Goal: Find specific page/section: Find specific page/section

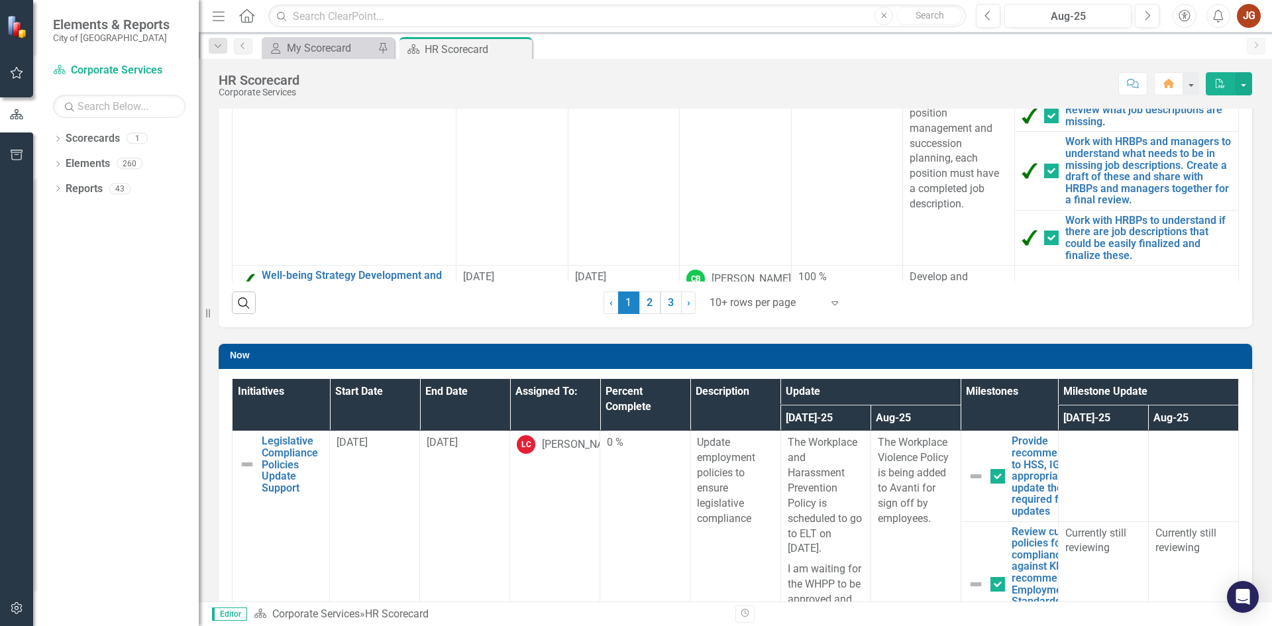
scroll to position [362, 0]
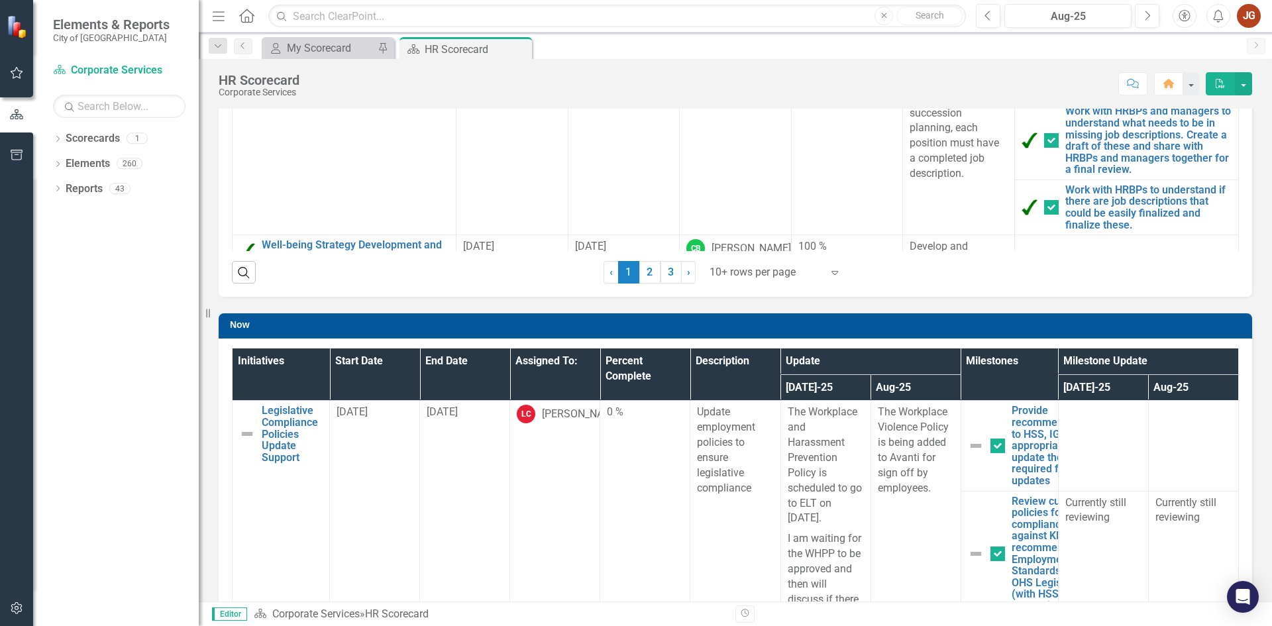
click at [731, 274] on div at bounding box center [766, 273] width 113 height 18
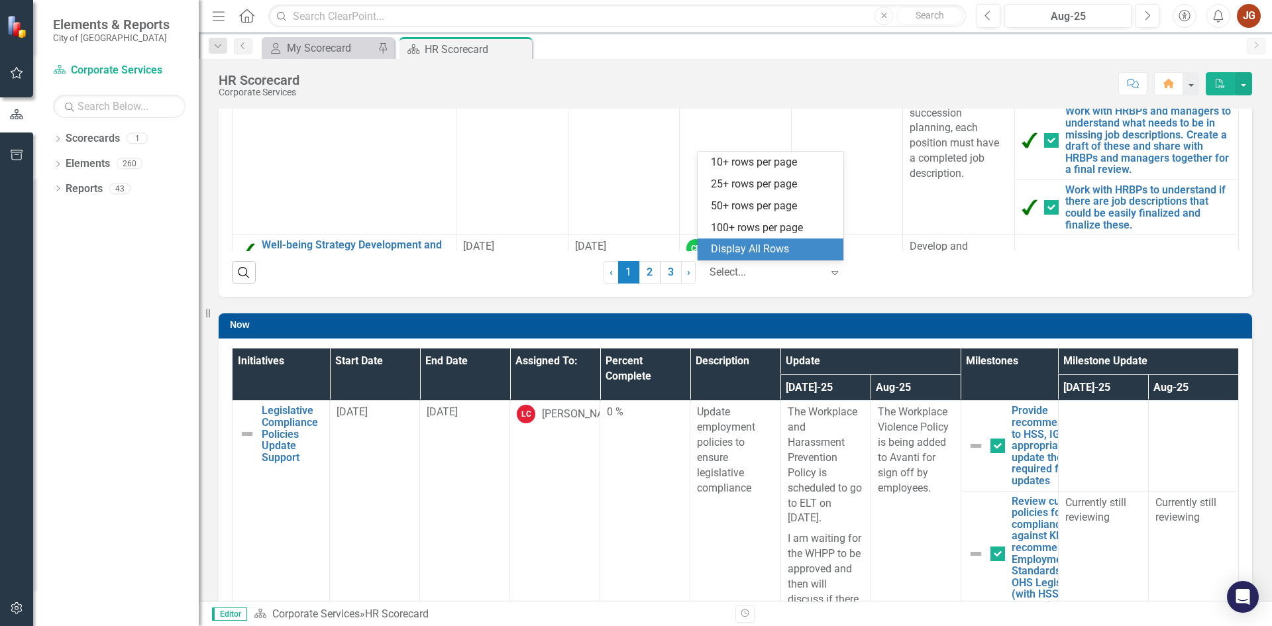
click at [738, 246] on div "Display All Rows" at bounding box center [773, 249] width 125 height 15
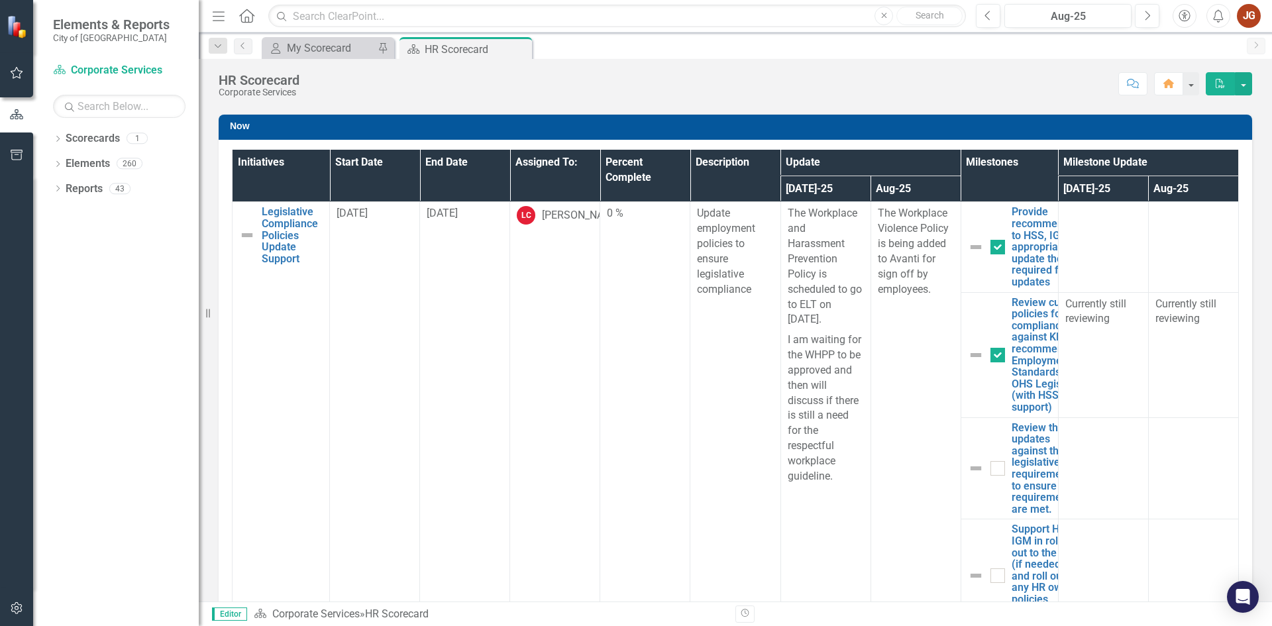
scroll to position [693, 0]
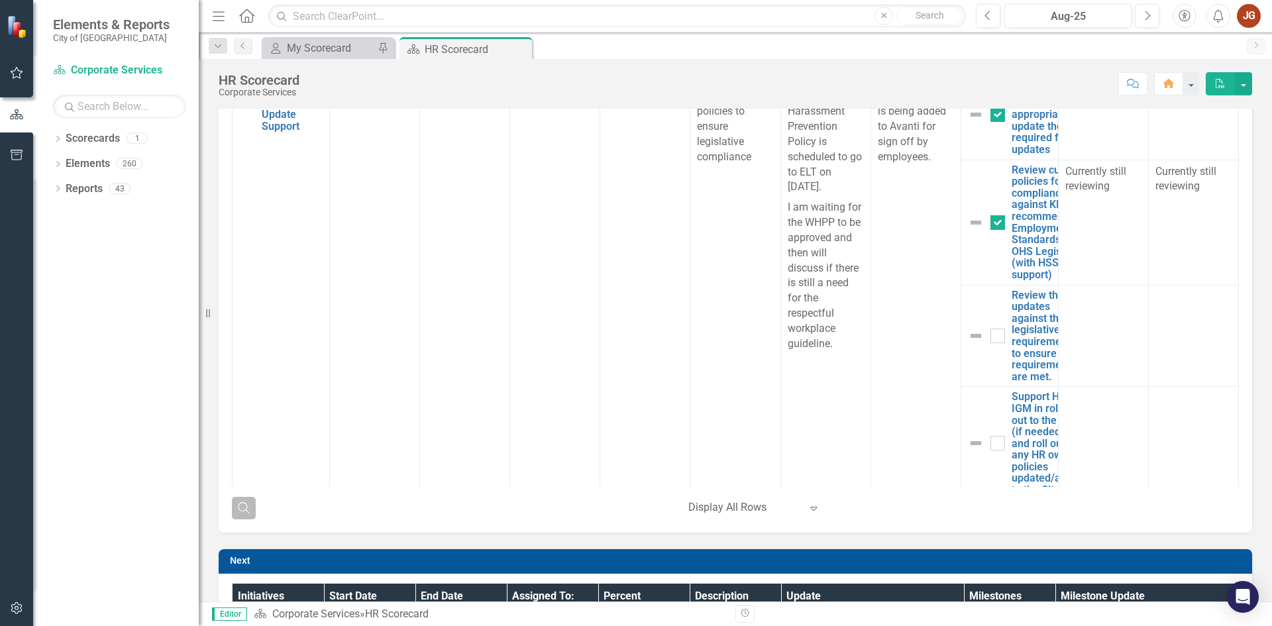
click at [248, 509] on icon "Search" at bounding box center [244, 508] width 15 height 12
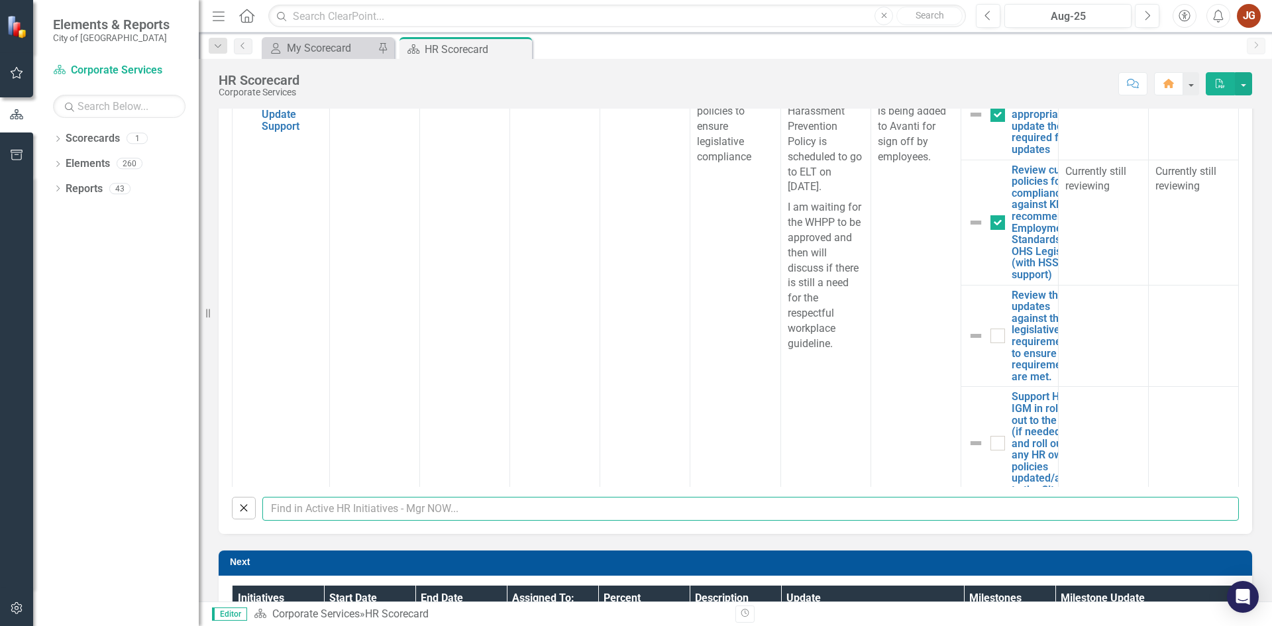
click at [300, 516] on input "text" at bounding box center [750, 509] width 977 height 25
type input "grace"
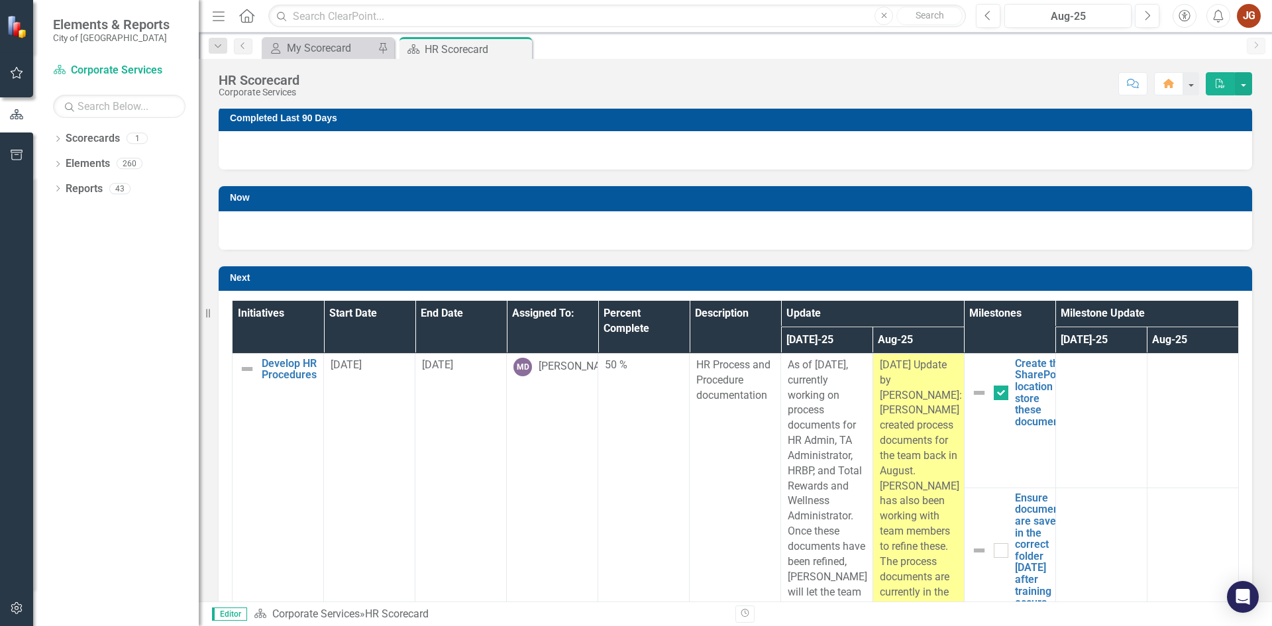
scroll to position [0, 0]
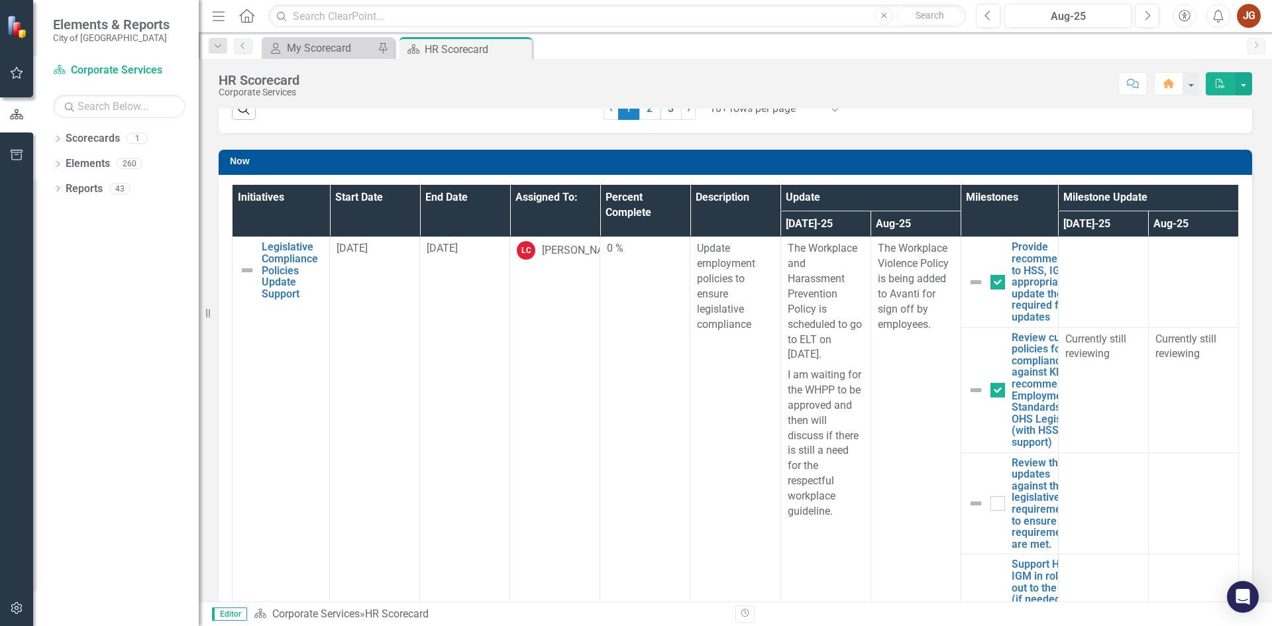
scroll to position [596, 0]
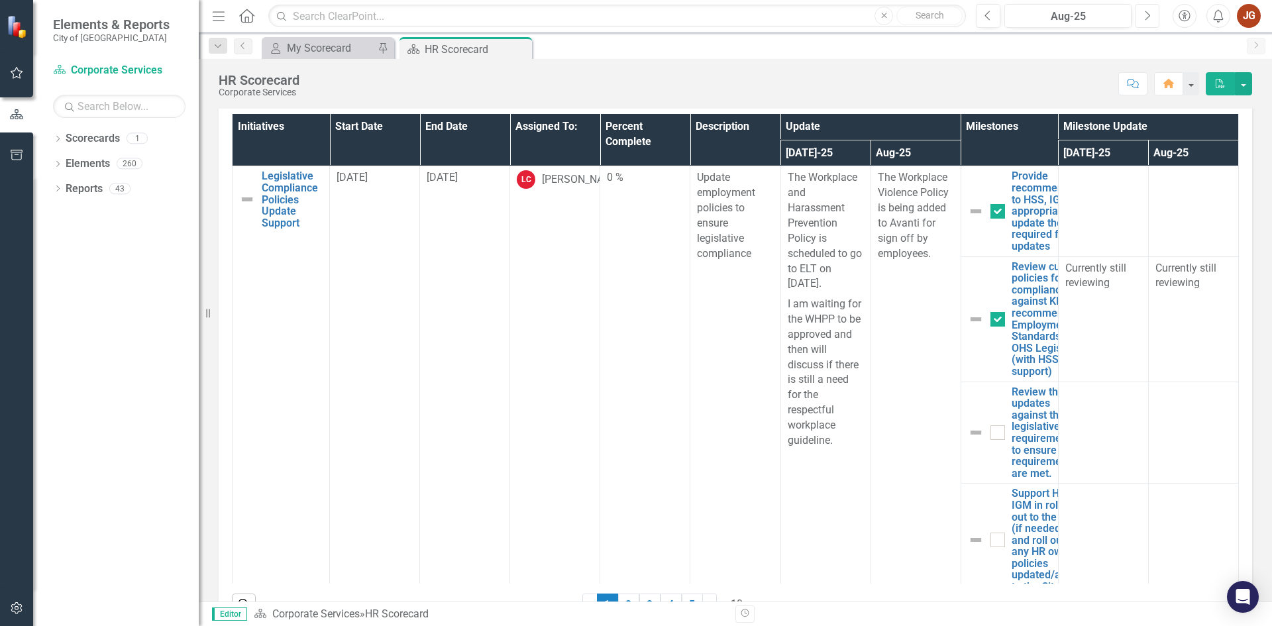
click at [1148, 18] on icon "Next" at bounding box center [1147, 16] width 7 height 12
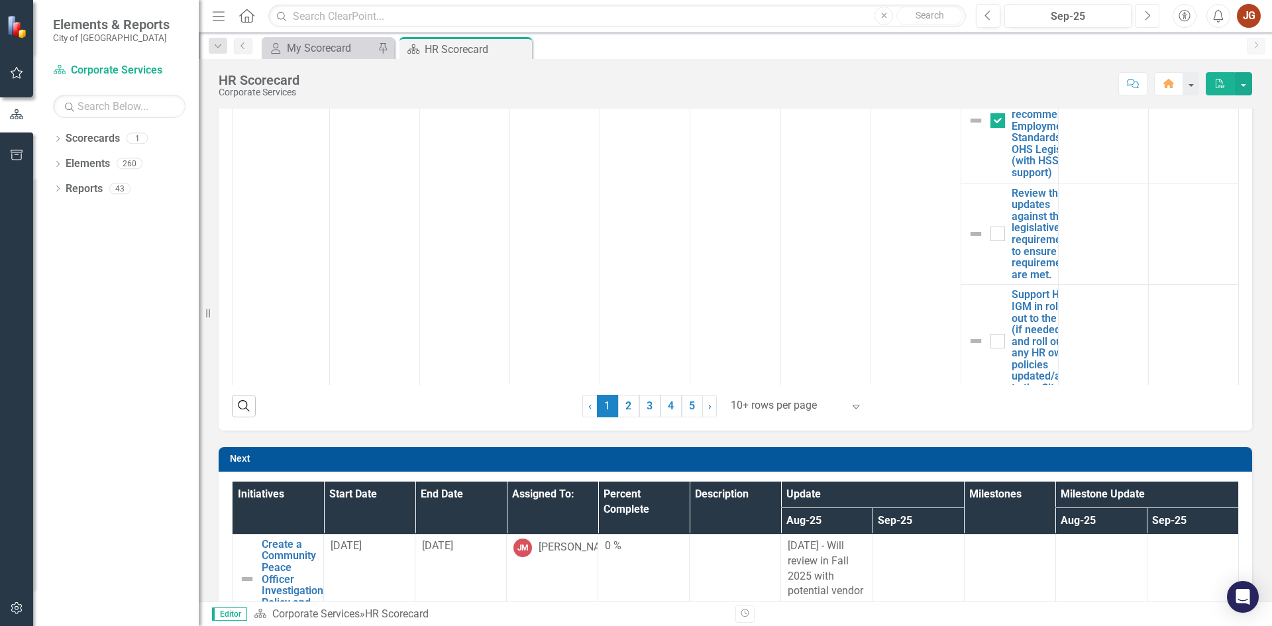
scroll to position [729, 0]
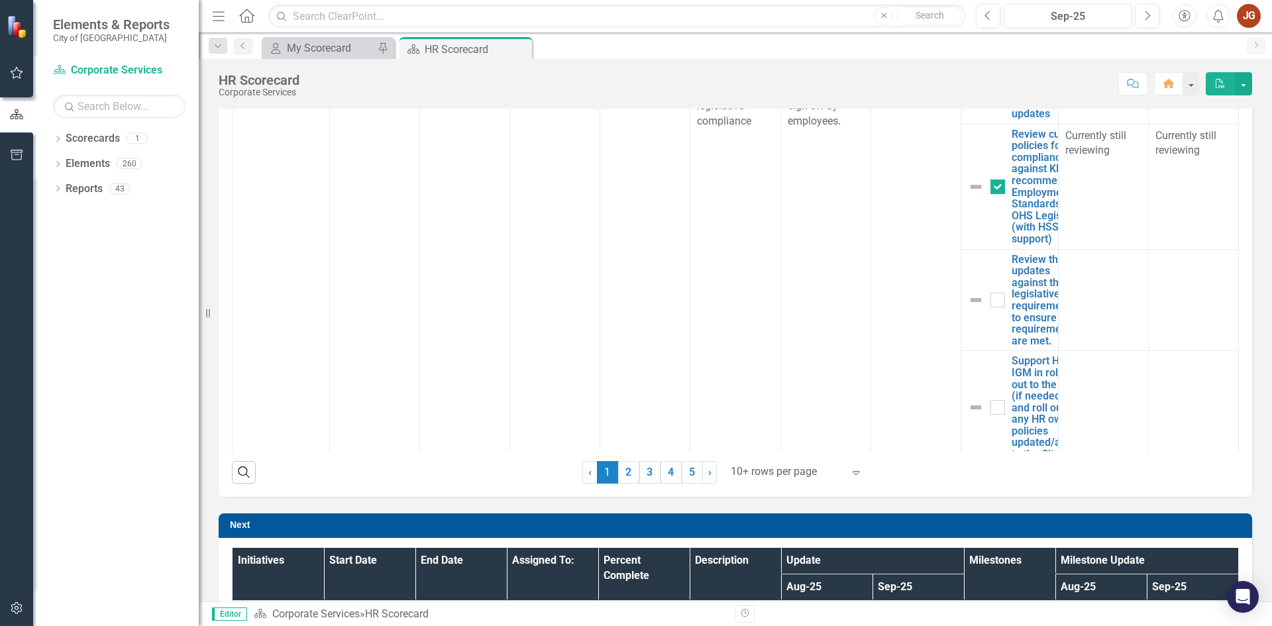
click at [780, 467] on div at bounding box center [787, 472] width 113 height 18
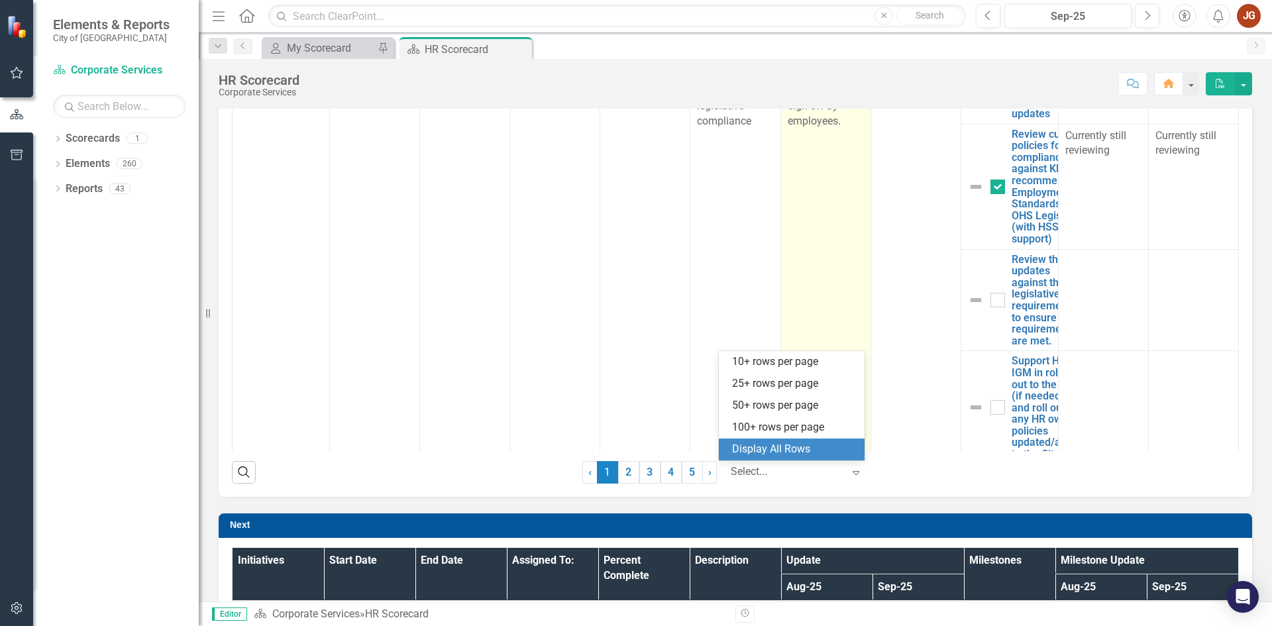
drag, startPoint x: 780, startPoint y: 455, endPoint x: 780, endPoint y: 441, distance: 13.9
click at [780, 455] on div "Display All Rows" at bounding box center [794, 449] width 125 height 15
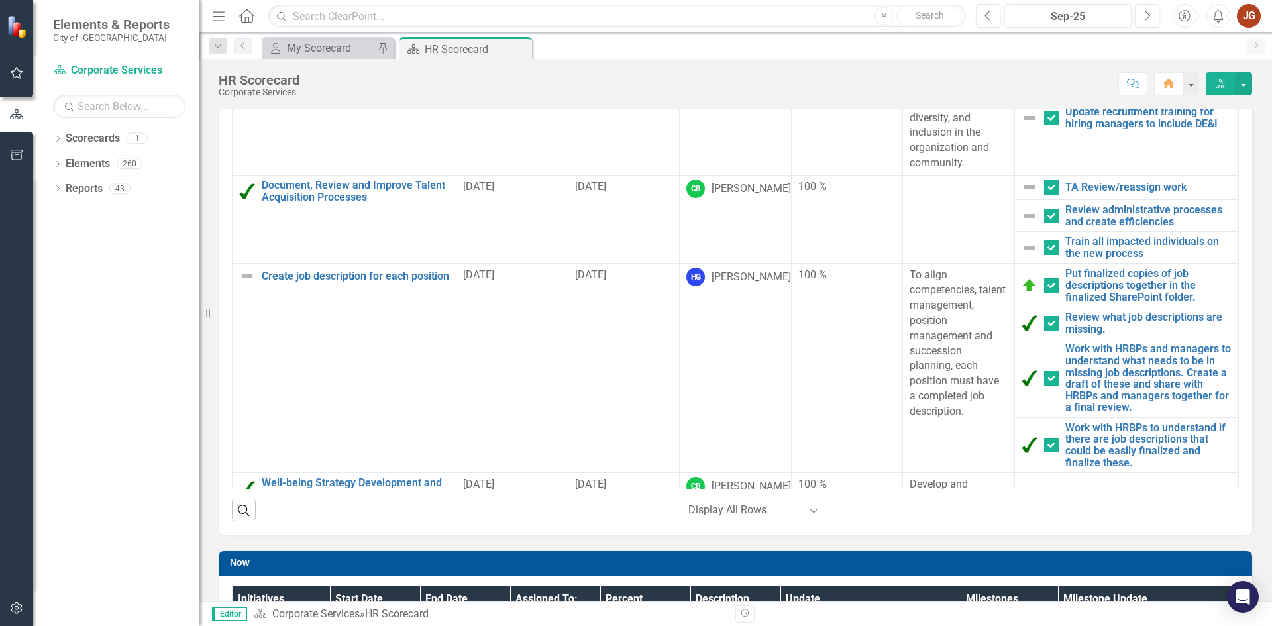
scroll to position [0, 0]
